Goal: Communication & Community: Answer question/provide support

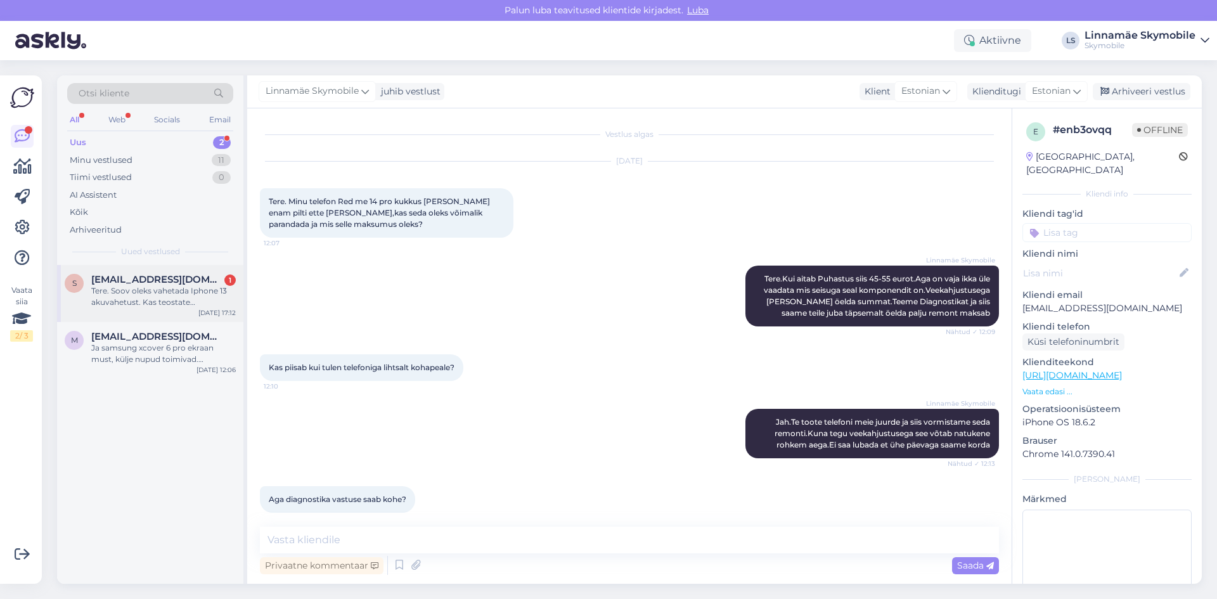
scroll to position [307, 0]
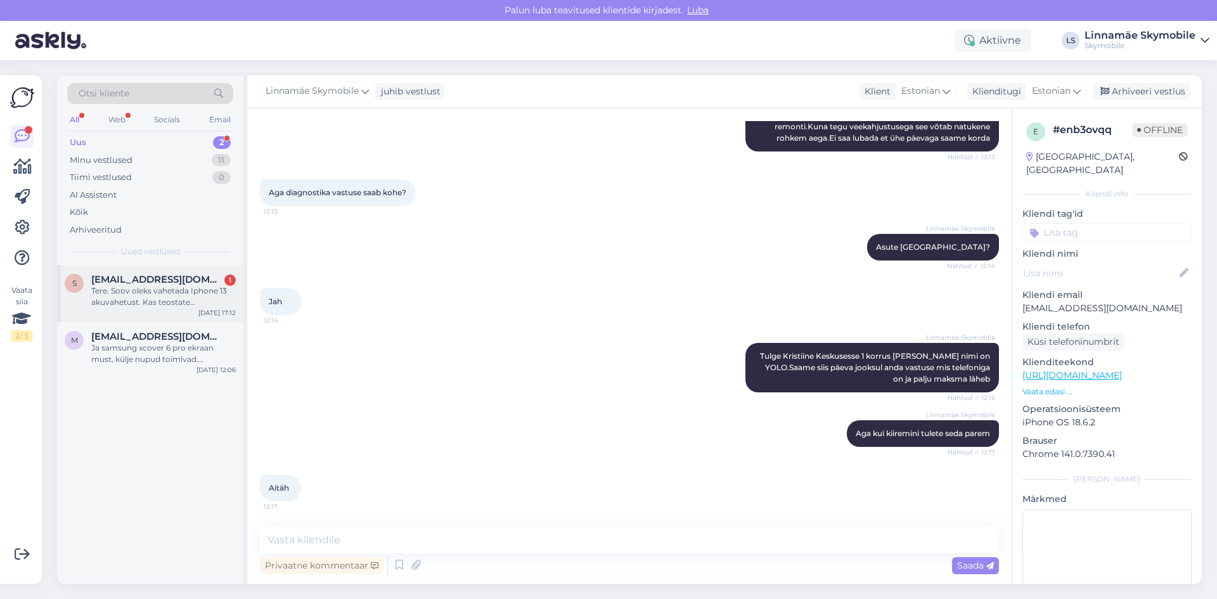
click at [130, 282] on span "[EMAIL_ADDRESS][DOMAIN_NAME]" at bounding box center [157, 279] width 132 height 11
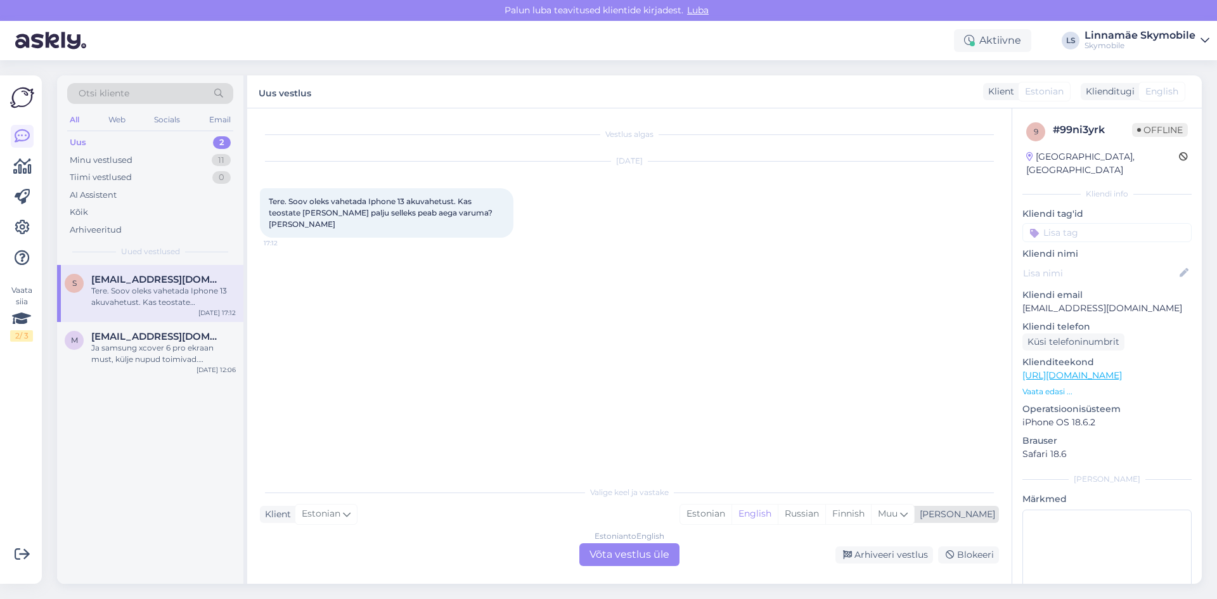
drag, startPoint x: 741, startPoint y: 510, endPoint x: 730, endPoint y: 517, distance: 12.3
click at [732, 510] on div "Estonian" at bounding box center [705, 514] width 51 height 19
click at [616, 554] on div "Estonian to Estonian Võta vestlus üle" at bounding box center [629, 554] width 100 height 23
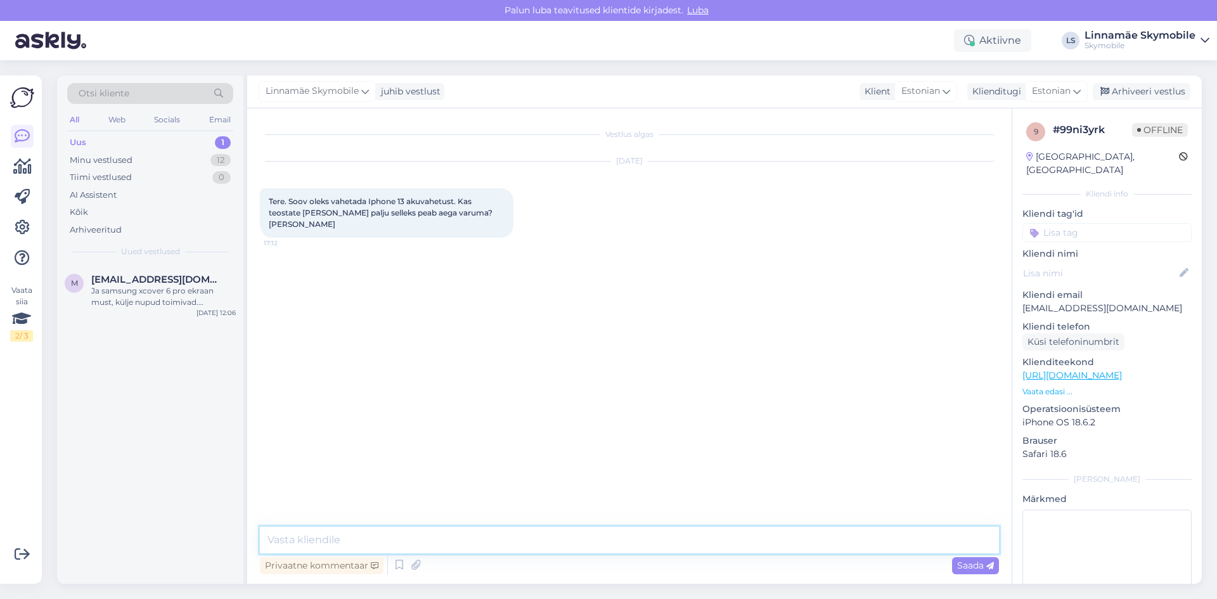
click at [352, 545] on textarea at bounding box center [629, 540] width 739 height 27
type textarea "[PERSON_NAME]"
click at [332, 538] on textarea "Tere" at bounding box center [629, 540] width 739 height 27
type textarea "Tere.Aku vahetus maksab originaal aku puhul 109 eurot ja analoog aku 65 eurot."
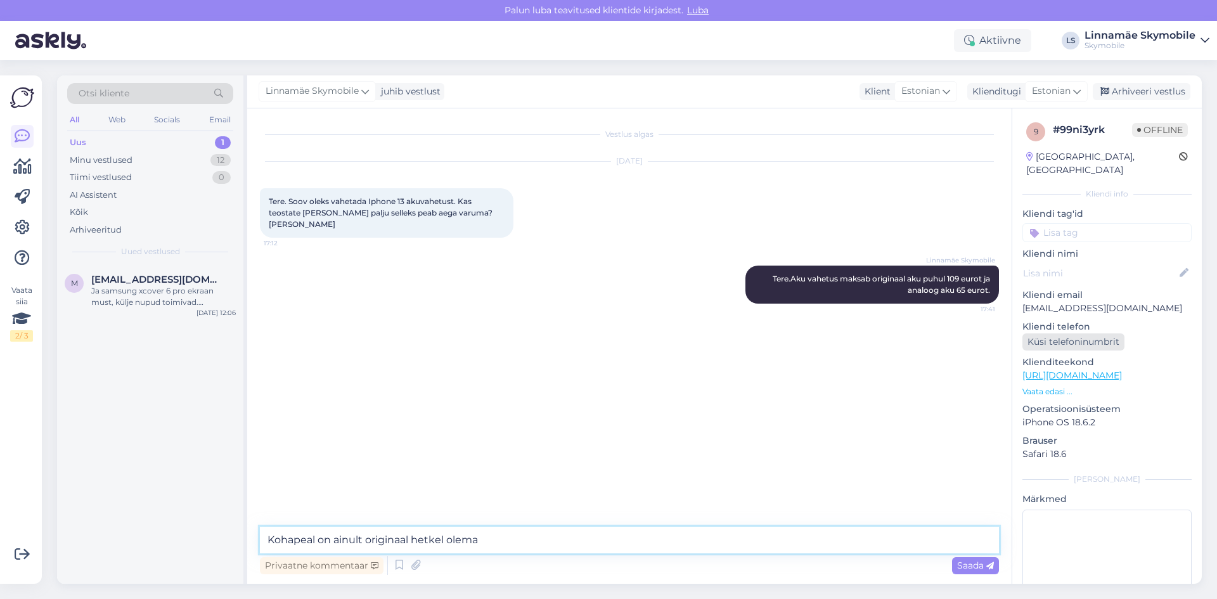
type textarea "Kohapeal on ainult originaal hetkel olemas"
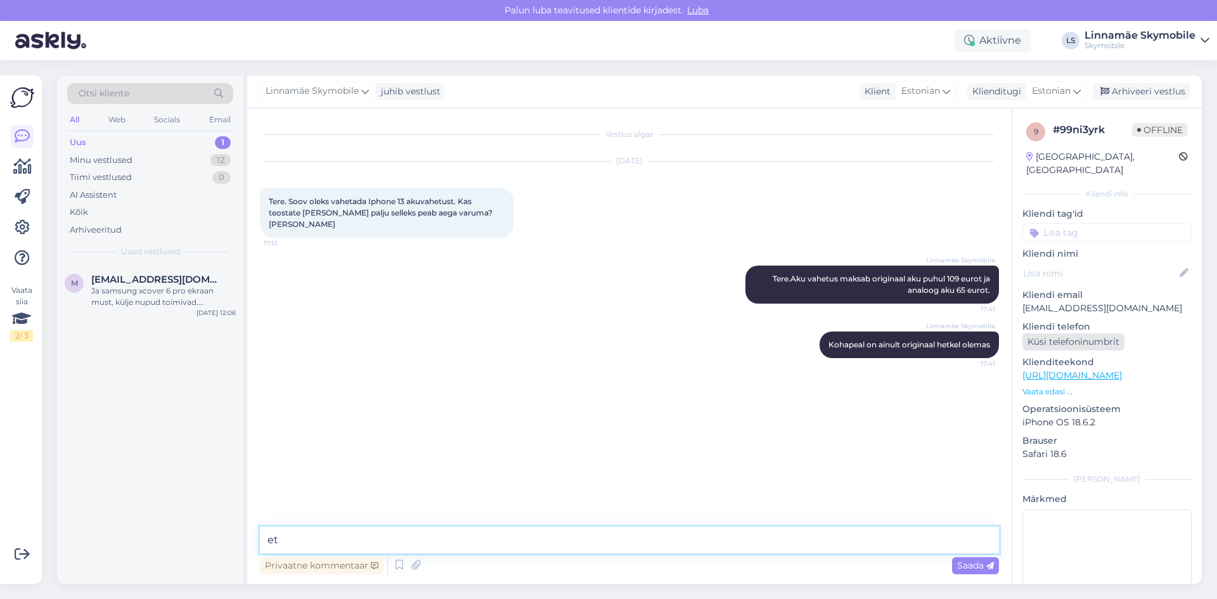
type textarea "e"
